Goal: Task Accomplishment & Management: Manage account settings

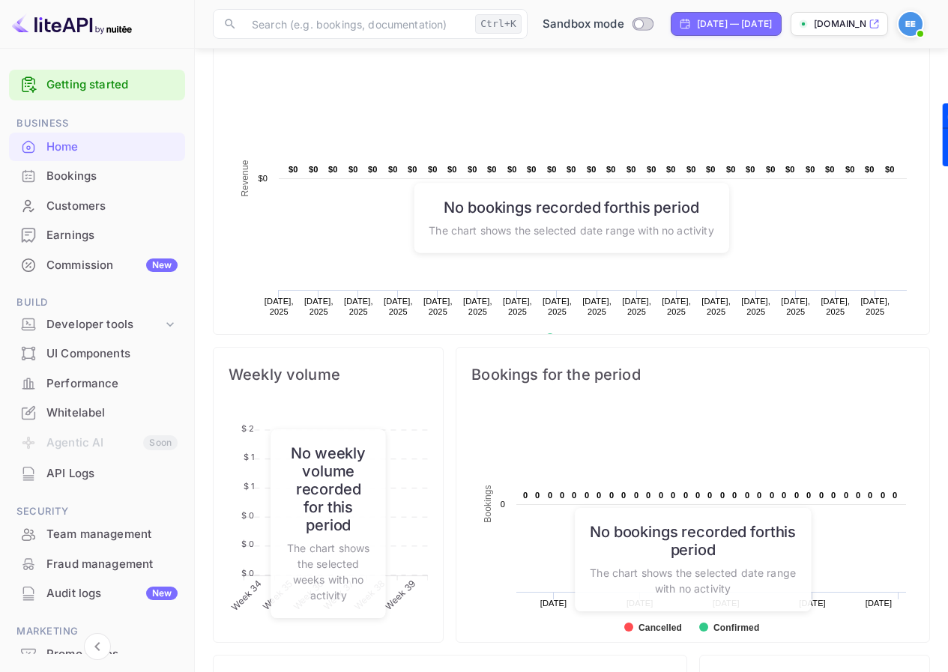
click at [919, 29] on span at bounding box center [920, 33] width 15 height 15
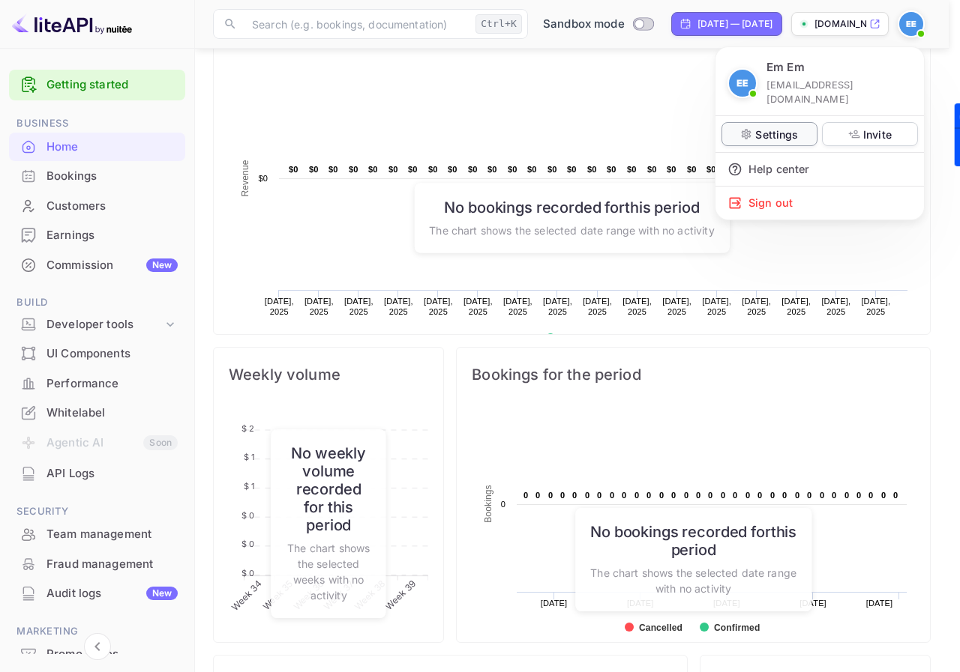
click at [769, 127] on p "Settings" at bounding box center [776, 135] width 43 height 16
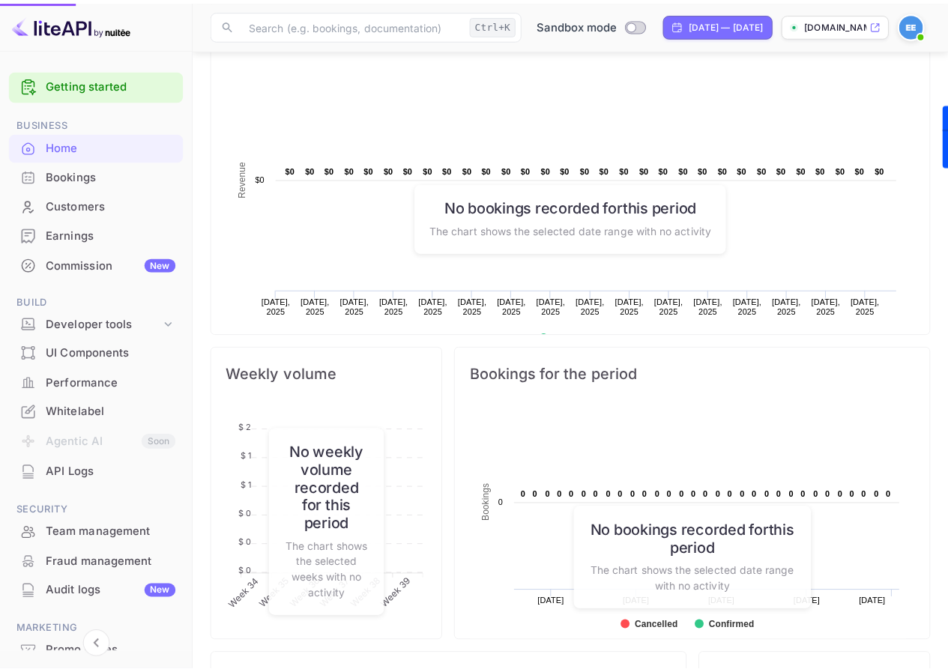
scroll to position [12, 12]
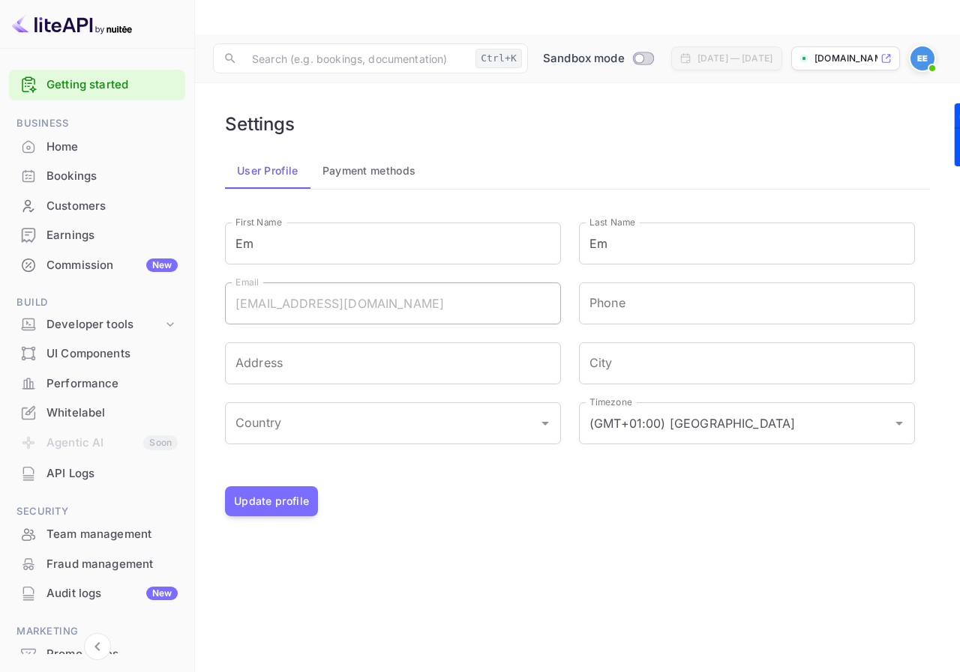
click at [370, 153] on button "Payment methods" at bounding box center [369, 171] width 118 height 36
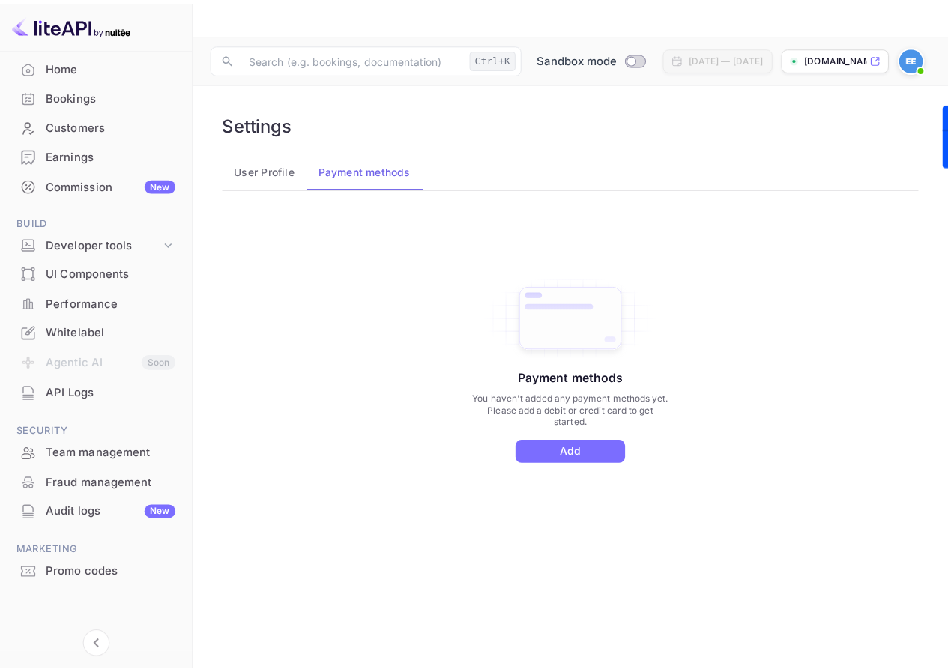
scroll to position [80, 0]
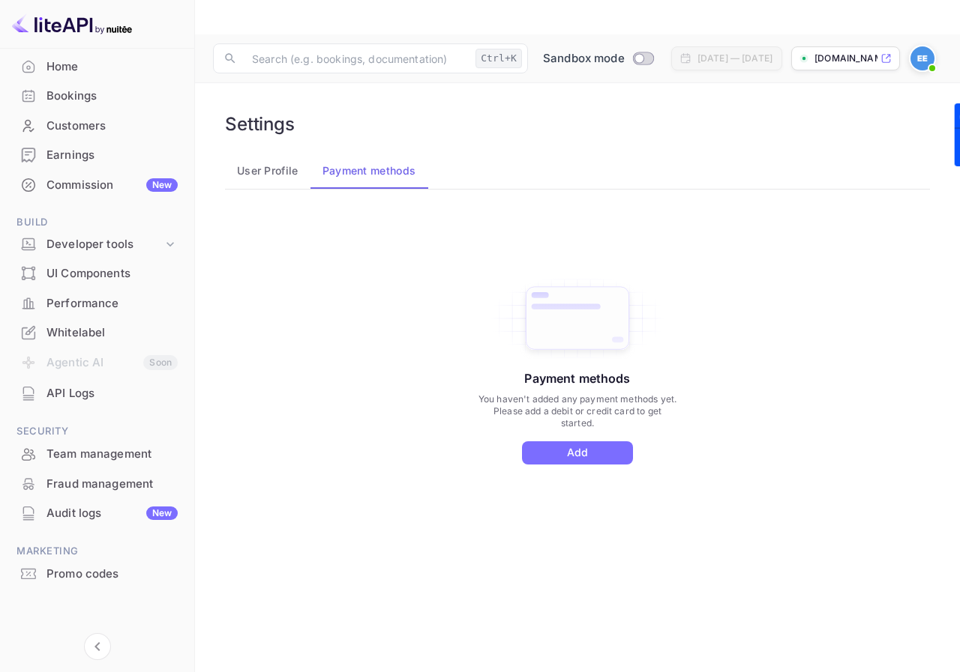
click at [61, 328] on div "Whitelabel" at bounding box center [111, 333] width 131 height 17
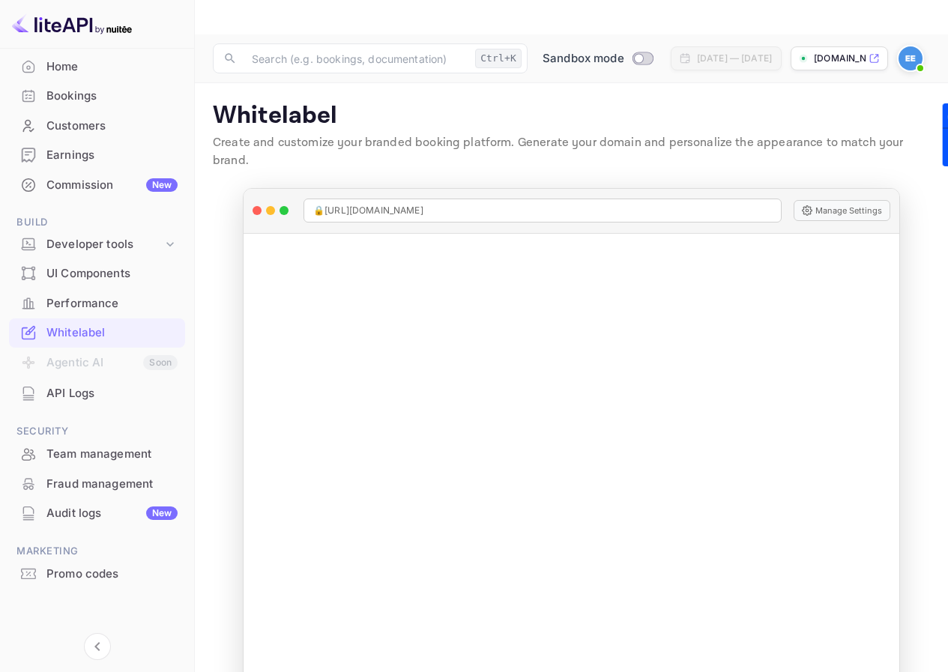
scroll to position [19, 0]
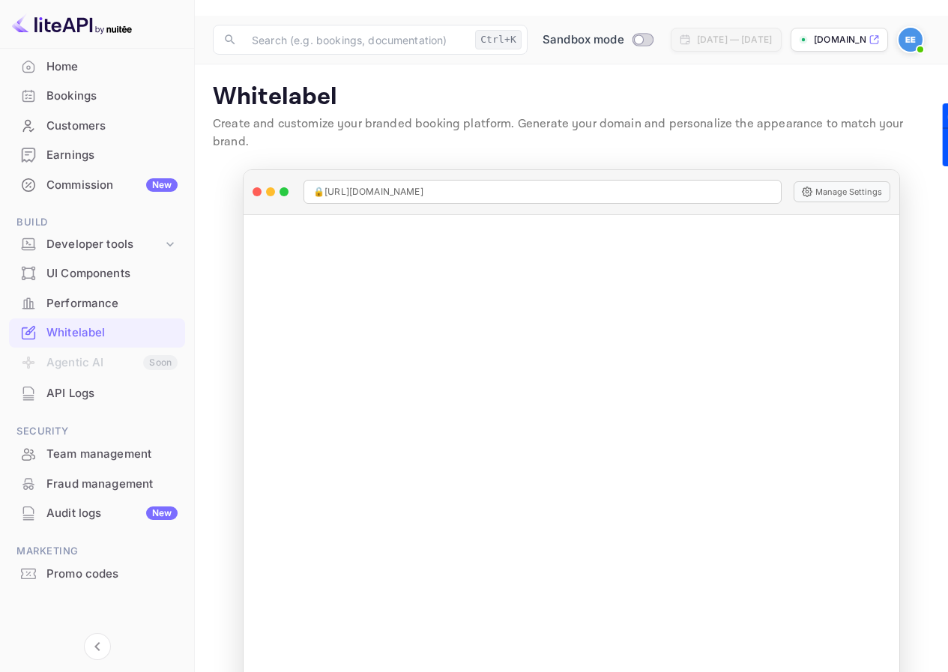
click at [524, 382] on div "Manage Whitelabel Settings" at bounding box center [572, 461] width 656 height 492
click at [561, 281] on div "Manage Whitelabel Settings" at bounding box center [572, 461] width 656 height 492
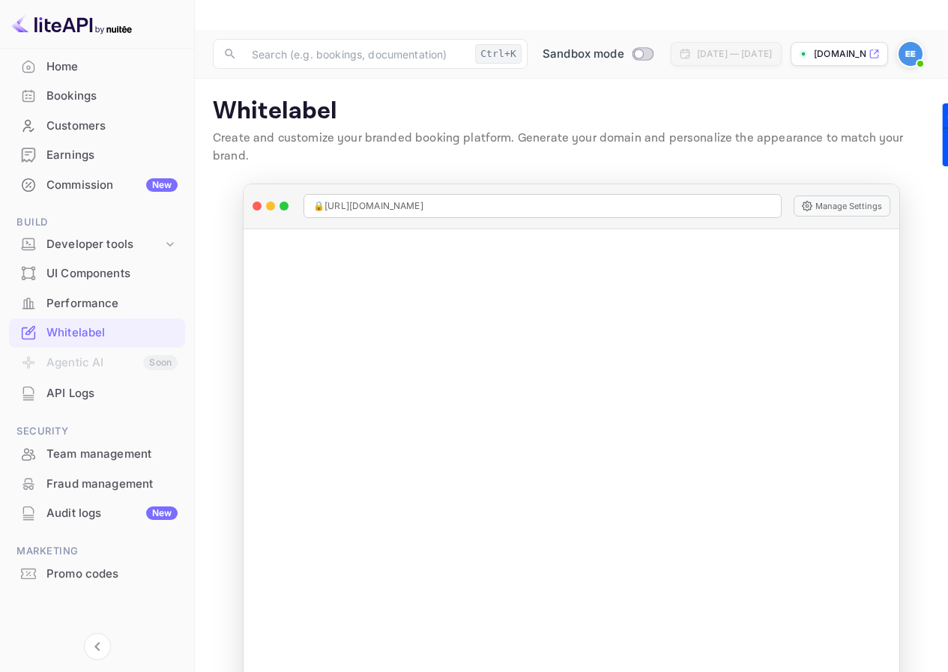
scroll to position [0, 0]
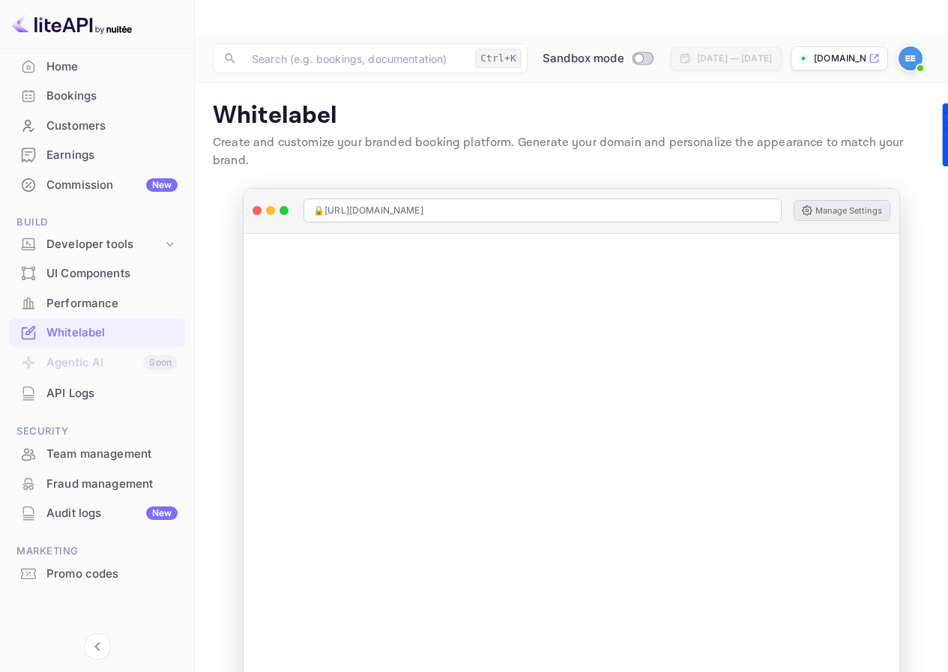
click at [840, 200] on button "Manage Settings" at bounding box center [842, 210] width 97 height 21
